Goal: Check status: Check status

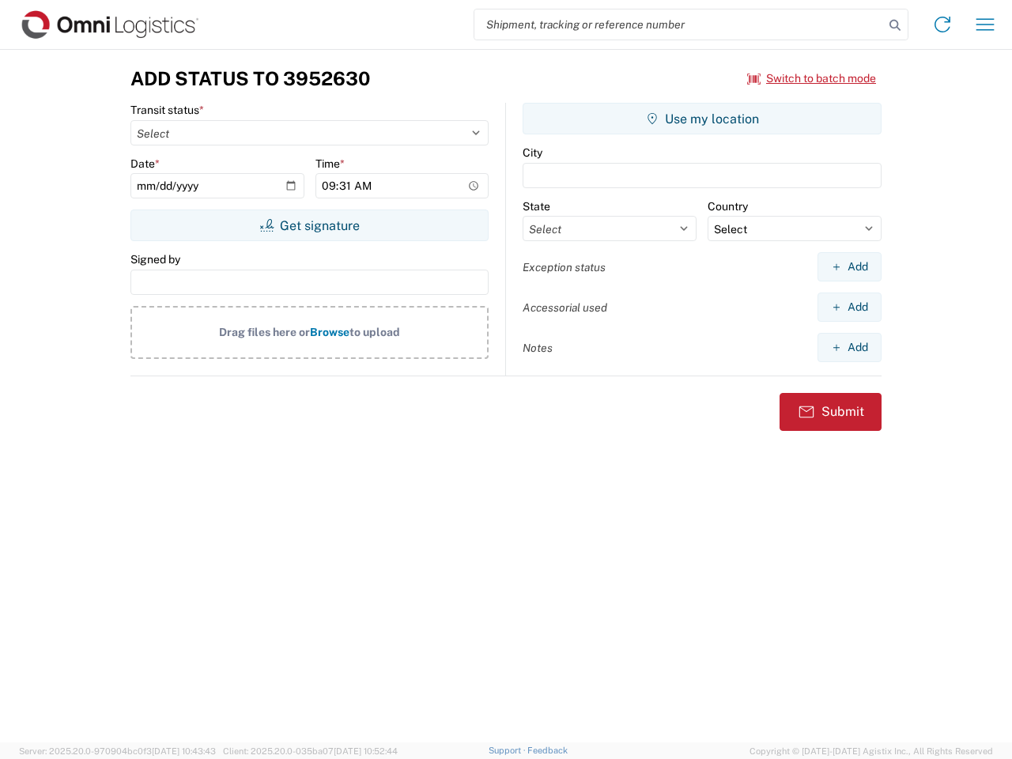
click at [679, 25] on input "search" at bounding box center [680, 24] width 410 height 30
click at [895, 25] on icon at bounding box center [895, 25] width 22 height 22
click at [943, 25] on icon at bounding box center [942, 24] width 25 height 25
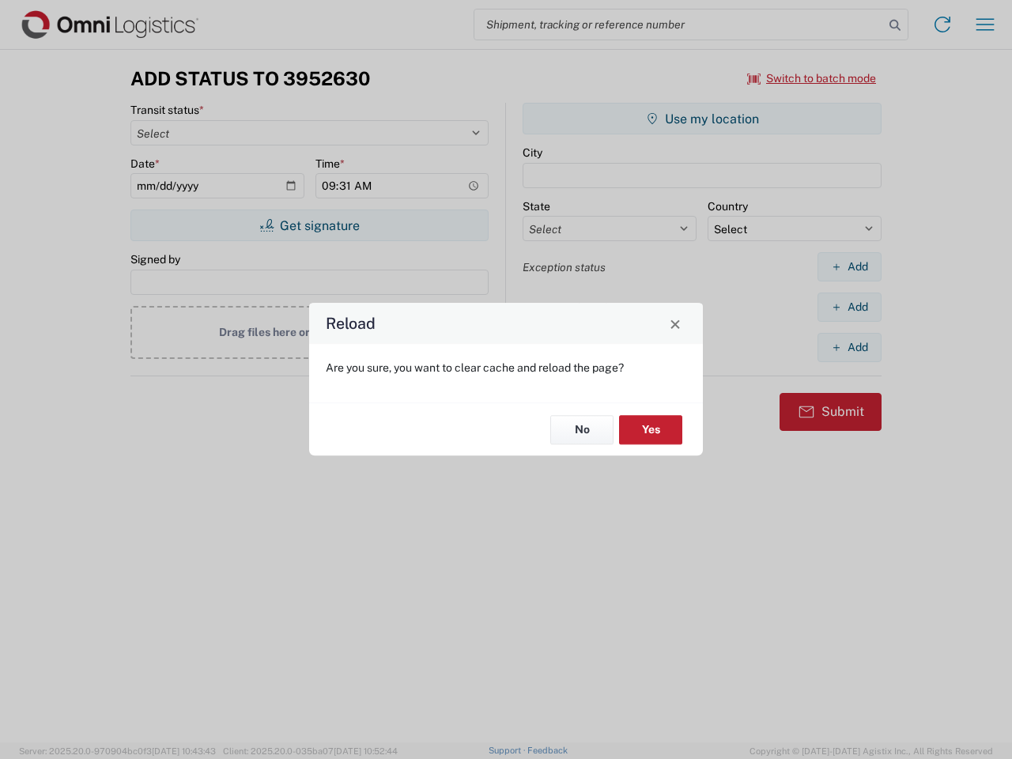
click at [985, 25] on div "Reload Are you sure, you want to clear cache and reload the page? No Yes" at bounding box center [506, 379] width 1012 height 759
click at [812, 78] on div "Reload Are you sure, you want to clear cache and reload the page? No Yes" at bounding box center [506, 379] width 1012 height 759
click at [309, 225] on div "Reload Are you sure, you want to clear cache and reload the page? No Yes" at bounding box center [506, 379] width 1012 height 759
click at [702, 119] on div "Reload Are you sure, you want to clear cache and reload the page? No Yes" at bounding box center [506, 379] width 1012 height 759
click at [849, 267] on div "Reload Are you sure, you want to clear cache and reload the page? No Yes" at bounding box center [506, 379] width 1012 height 759
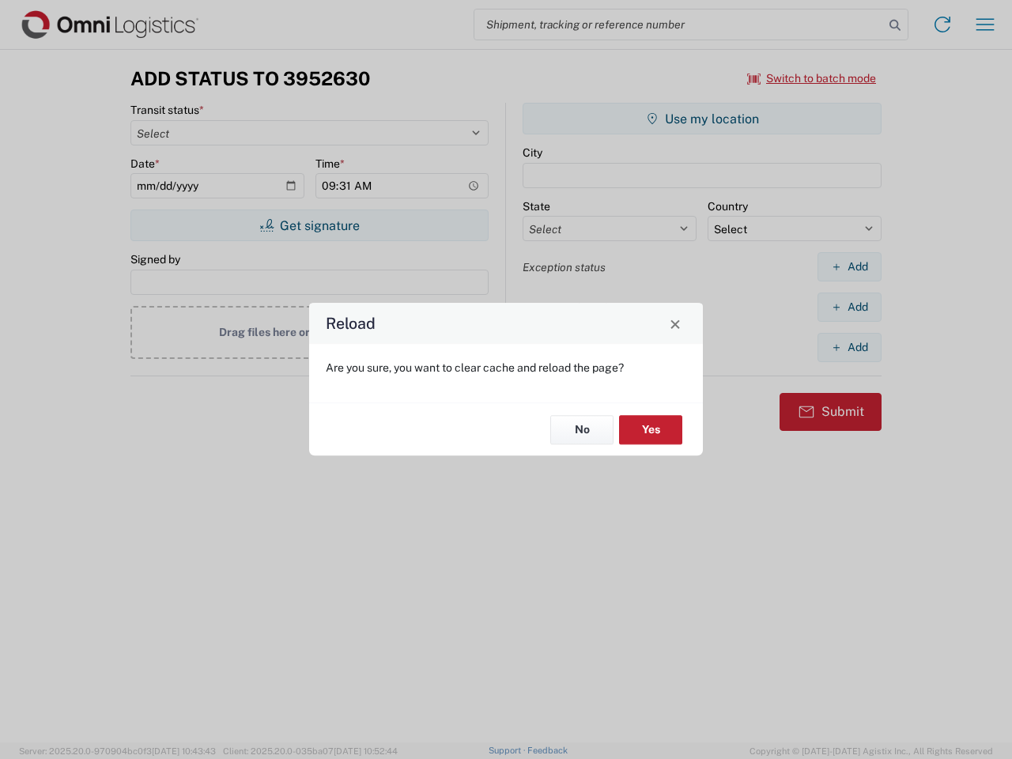
click at [849, 307] on div "Reload Are you sure, you want to clear cache and reload the page? No Yes" at bounding box center [506, 379] width 1012 height 759
click at [849, 347] on div "Reload Are you sure, you want to clear cache and reload the page? No Yes" at bounding box center [506, 379] width 1012 height 759
